Goal: Check status

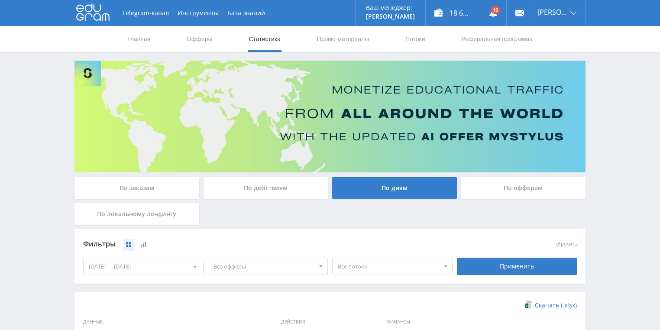
scroll to position [208, 0]
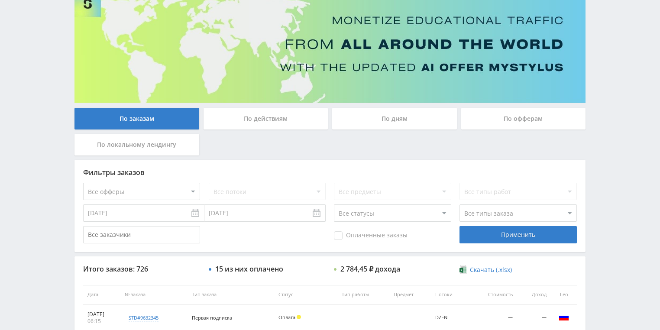
click at [261, 120] on div "По действиям" at bounding box center [265, 119] width 125 height 22
click at [0, 0] on input "По действиям" at bounding box center [0, 0] width 0 height 0
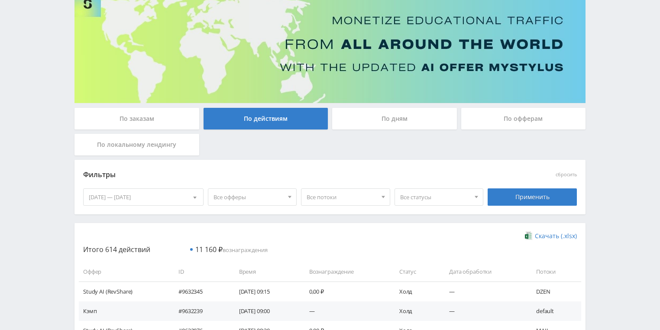
click at [389, 128] on div "По дням" at bounding box center [394, 119] width 125 height 22
click at [0, 0] on input "По дням" at bounding box center [0, 0] width 0 height 0
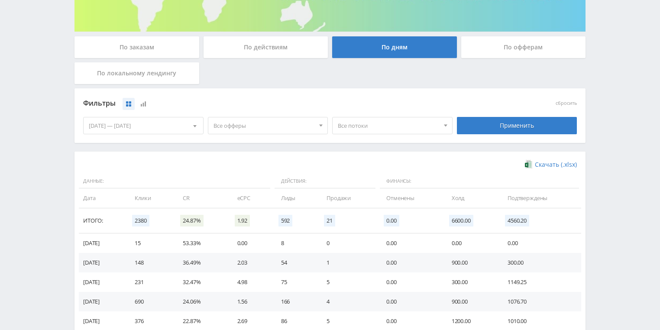
scroll to position [208, 0]
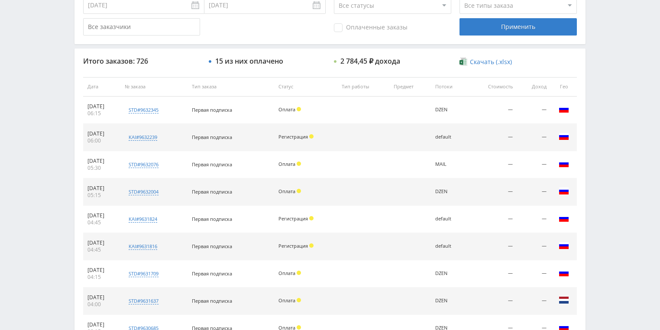
scroll to position [139, 0]
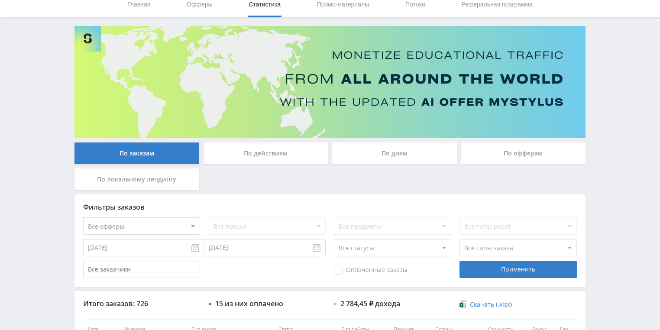
click at [271, 163] on div "По действиям" at bounding box center [265, 153] width 125 height 22
click at [0, 0] on input "По действиям" at bounding box center [0, 0] width 0 height 0
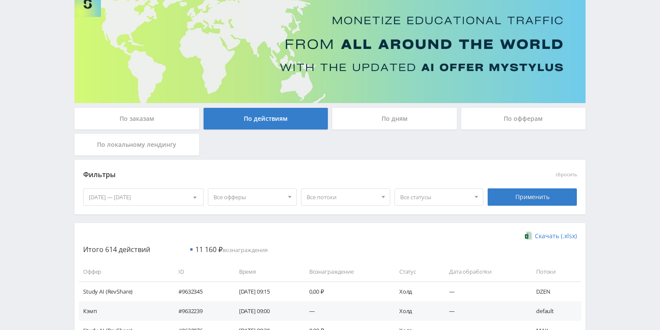
click at [378, 120] on div "По дням" at bounding box center [394, 119] width 125 height 22
click at [0, 0] on input "По дням" at bounding box center [0, 0] width 0 height 0
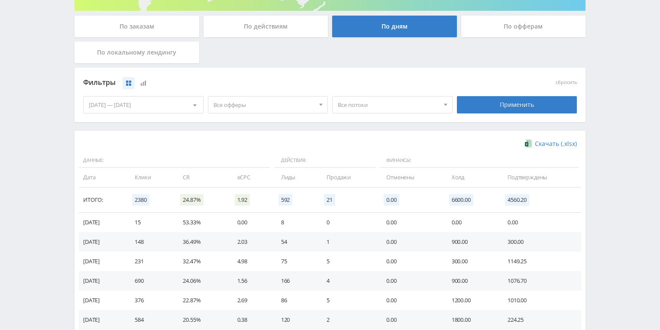
scroll to position [97, 0]
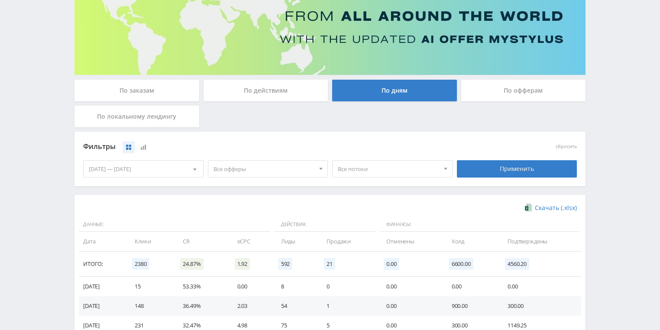
click at [391, 168] on span "Все потоки" at bounding box center [388, 169] width 101 height 16
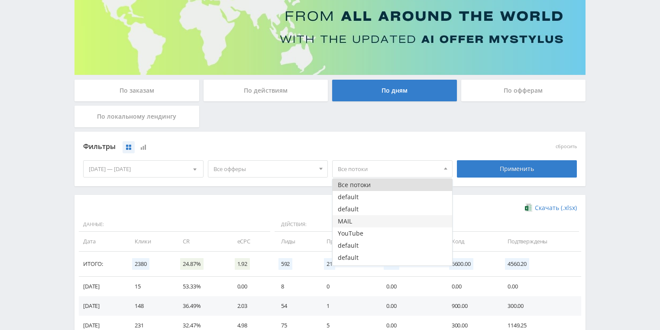
drag, startPoint x: 356, startPoint y: 220, endPoint x: 363, endPoint y: 217, distance: 8.0
click at [356, 220] on button "MAIL" at bounding box center [391, 221] width 119 height 12
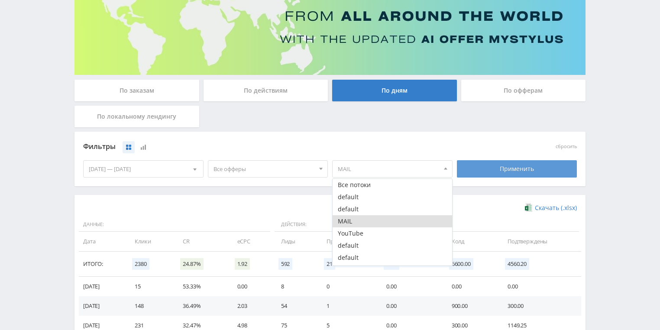
click at [501, 168] on div "Применить" at bounding box center [517, 168] width 120 height 17
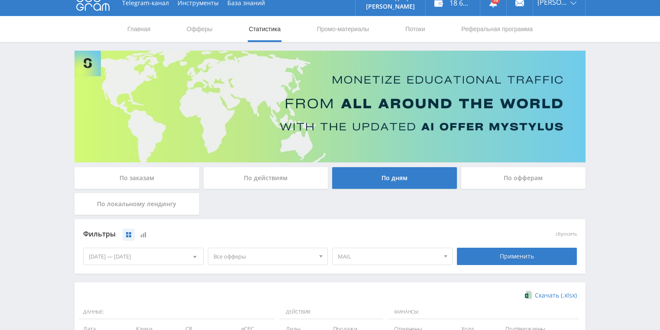
scroll to position [0, 0]
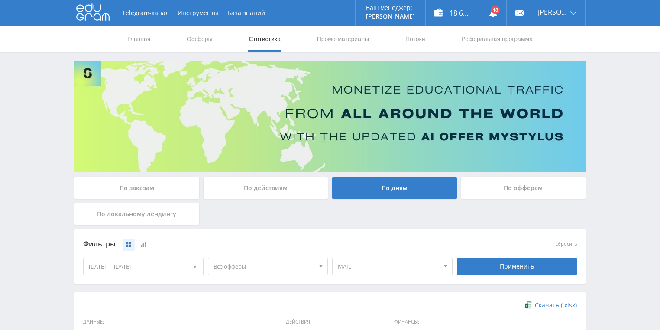
click at [252, 190] on div "По действиям" at bounding box center [265, 188] width 125 height 22
click at [0, 0] on input "По действиям" at bounding box center [0, 0] width 0 height 0
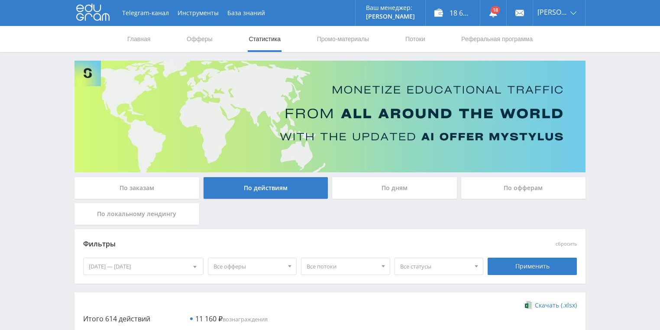
click at [148, 187] on div "По заказам" at bounding box center [136, 188] width 125 height 22
click at [0, 0] on input "По заказам" at bounding box center [0, 0] width 0 height 0
